Goal: Transaction & Acquisition: Purchase product/service

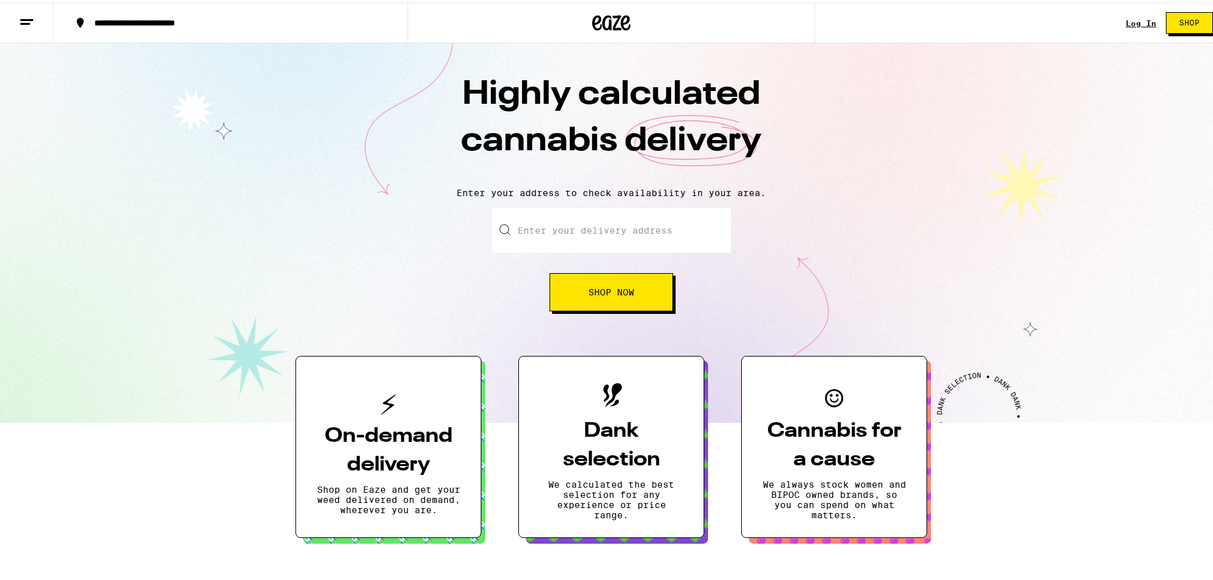
click at [552, 239] on input "Enter your delivery address" at bounding box center [611, 228] width 239 height 45
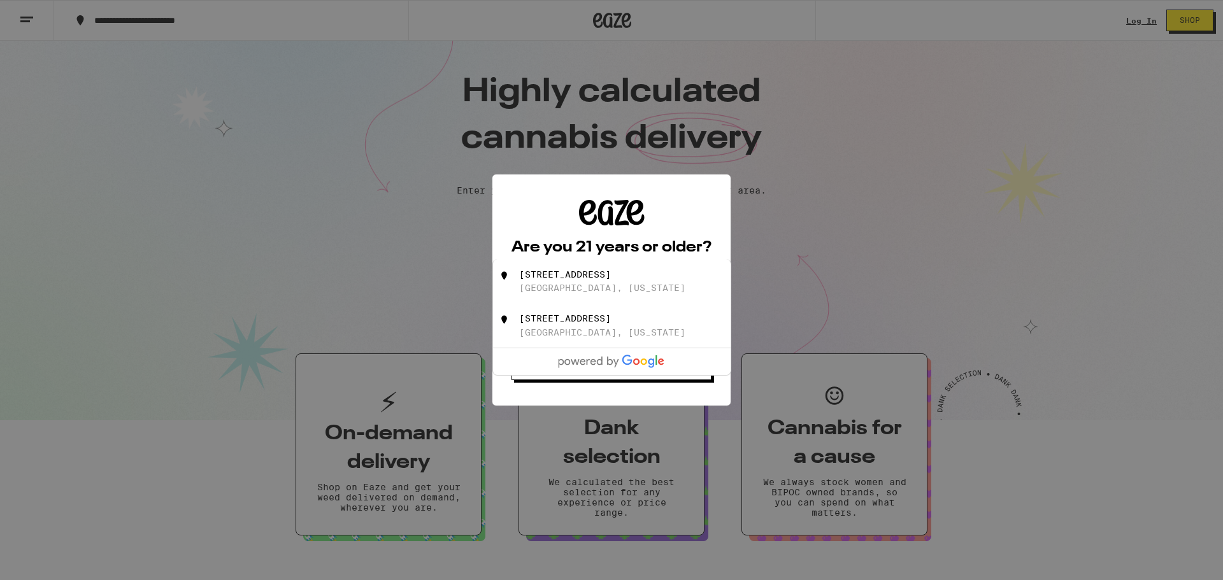
click at [571, 274] on div "[STREET_ADDRESS]" at bounding box center [565, 274] width 92 height 10
type input "[STREET_ADDRESS][US_STATE]"
